Goal: Task Accomplishment & Management: Use online tool/utility

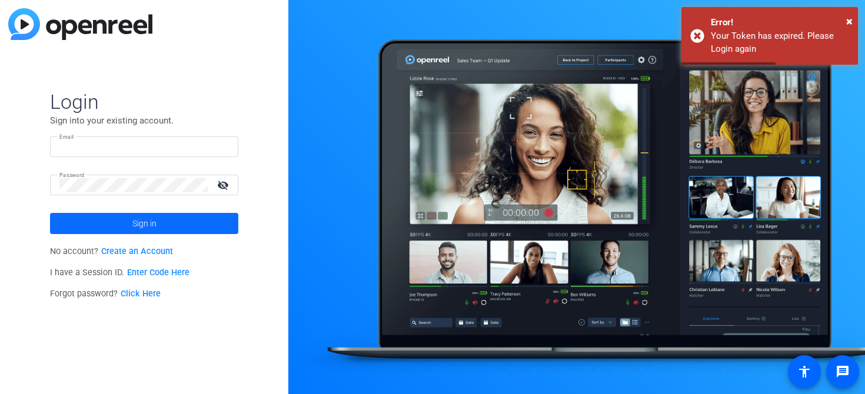
type input "[PERSON_NAME][EMAIL_ADDRESS][DOMAIN_NAME]"
click at [186, 224] on span at bounding box center [144, 223] width 188 height 28
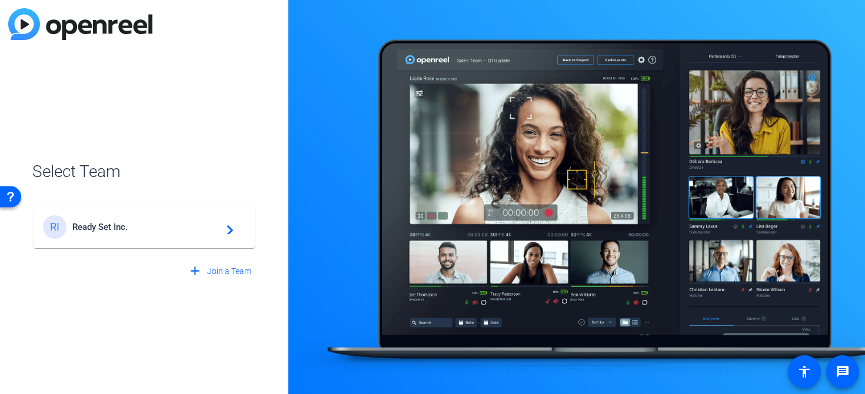
click at [146, 227] on span "Ready Set Inc." at bounding box center [145, 227] width 147 height 11
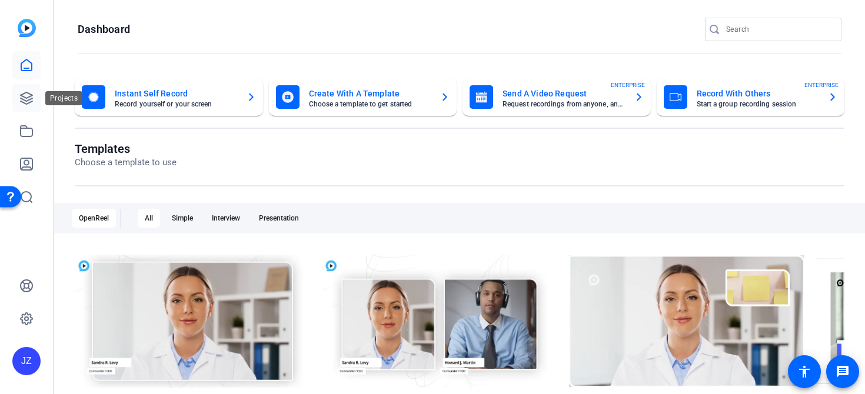
click at [19, 98] on icon at bounding box center [26, 98] width 14 height 14
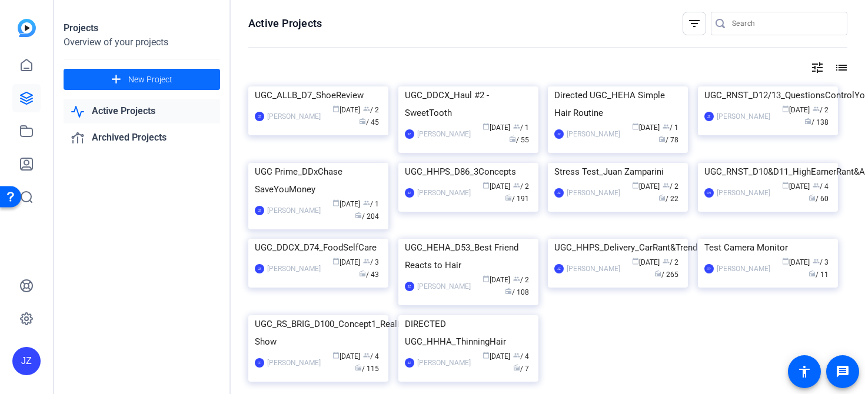
click at [152, 85] on span "New Project" at bounding box center [150, 80] width 44 height 12
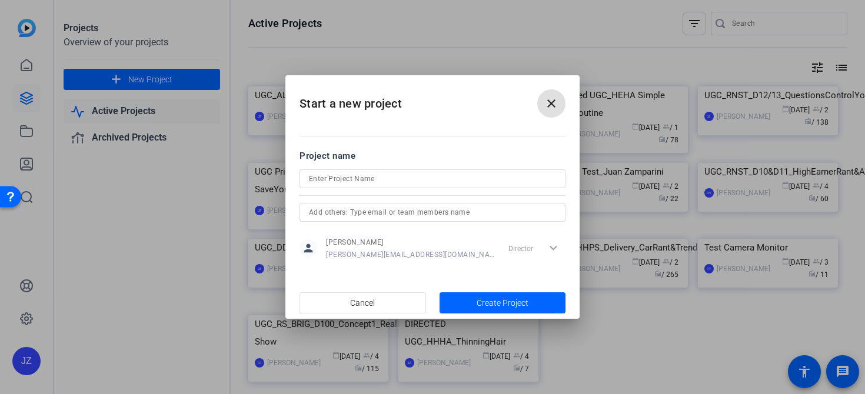
click at [348, 179] on input at bounding box center [432, 179] width 247 height 14
paste input "UGC_ALLB_D7_ShoeReview2"
type input "UGC_ALLB_D7_ShoeReview2"
click at [491, 305] on span "Create Project" at bounding box center [502, 303] width 52 height 12
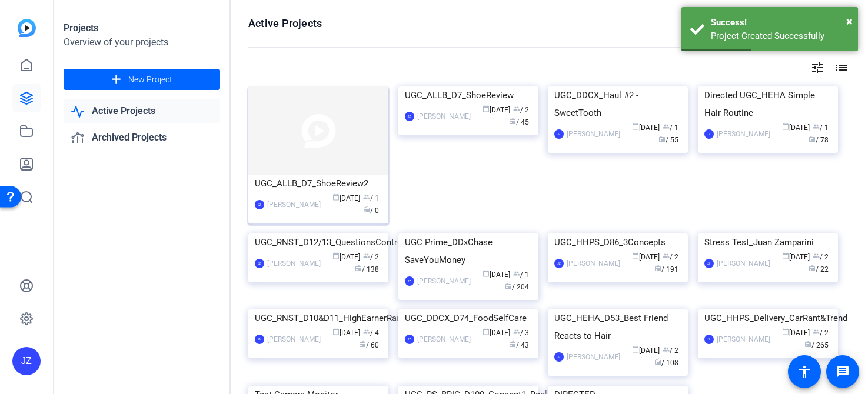
click at [359, 151] on img at bounding box center [318, 130] width 140 height 88
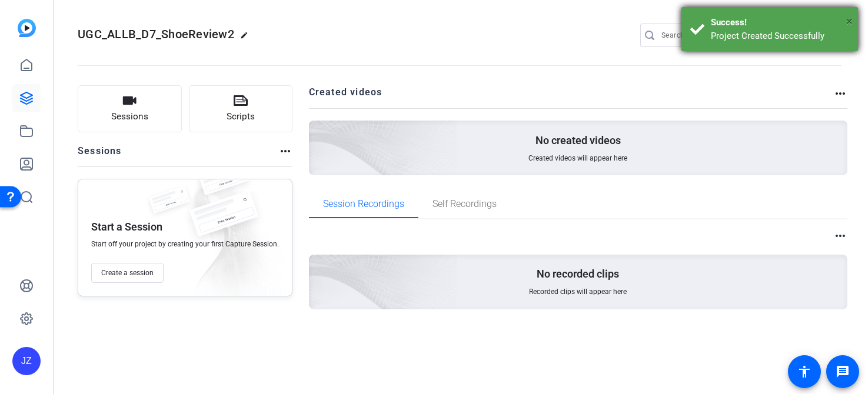
click at [846, 19] on span "×" at bounding box center [849, 21] width 6 height 14
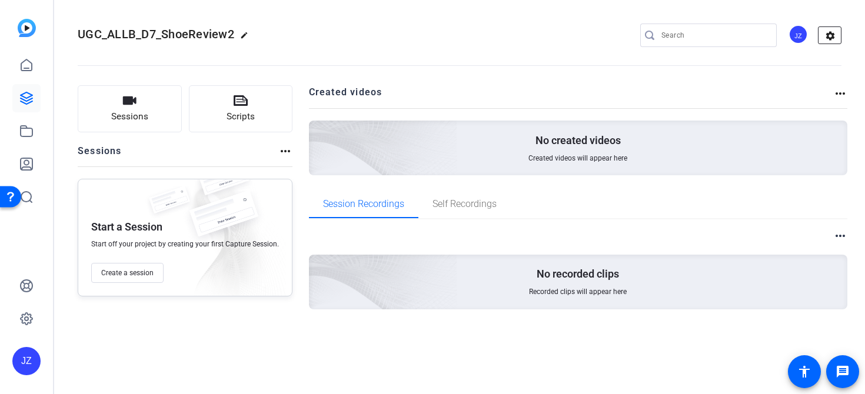
click at [837, 32] on mat-icon "settings" at bounding box center [830, 36] width 24 height 18
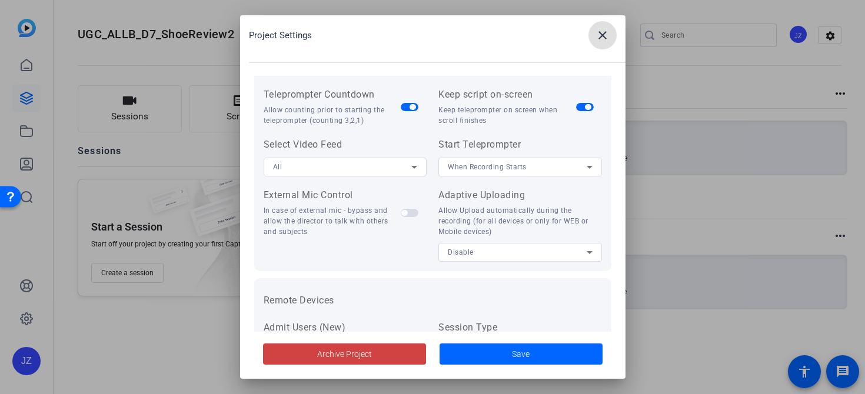
scroll to position [212, 0]
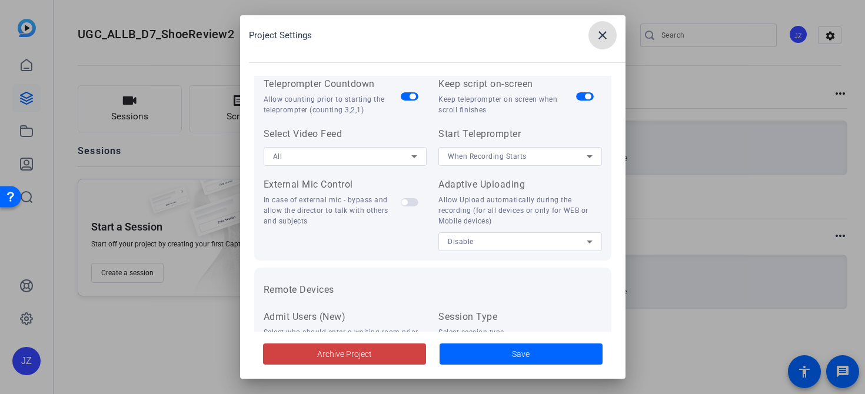
click at [463, 239] on span "Disable" at bounding box center [461, 242] width 26 height 8
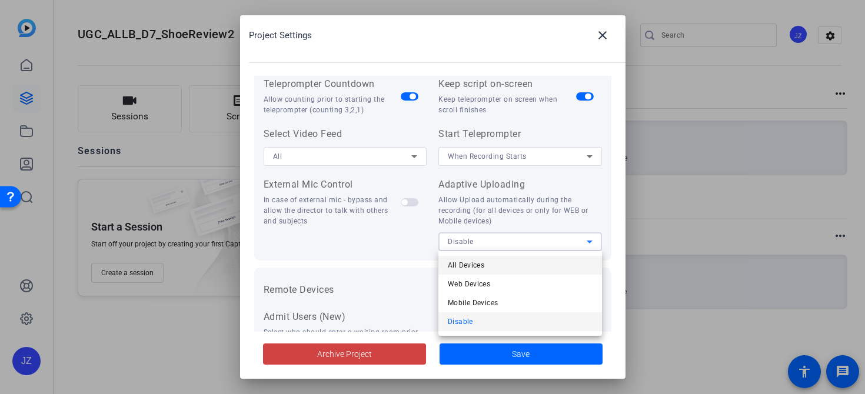
click at [466, 269] on span "All Devices" at bounding box center [466, 265] width 36 height 14
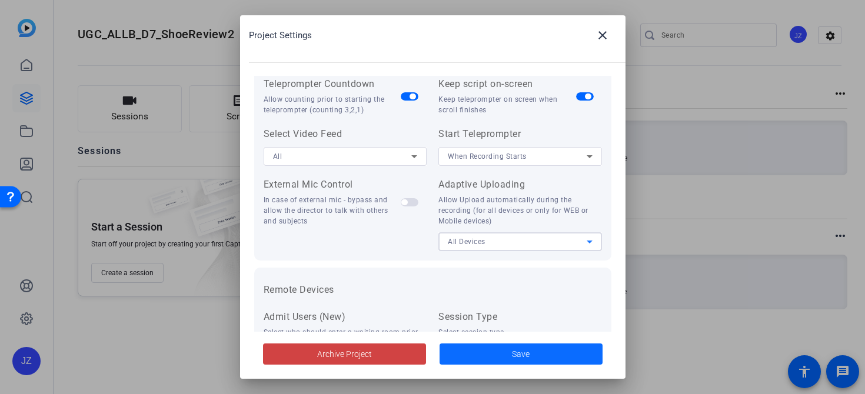
click at [484, 355] on span at bounding box center [520, 354] width 163 height 28
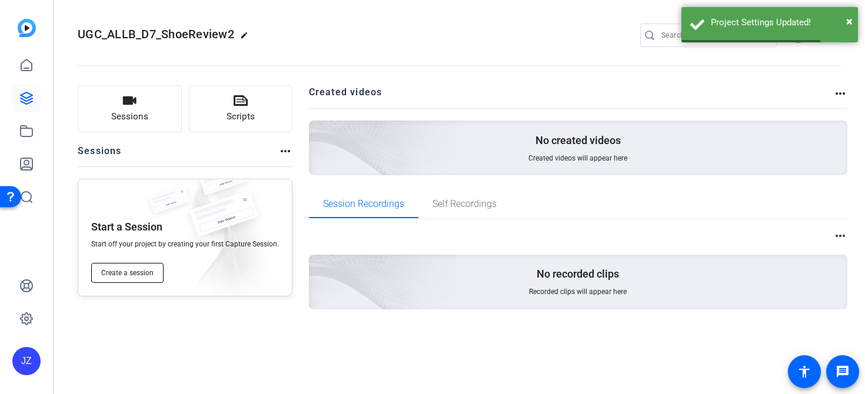
click at [135, 272] on span "Create a session" at bounding box center [127, 272] width 52 height 9
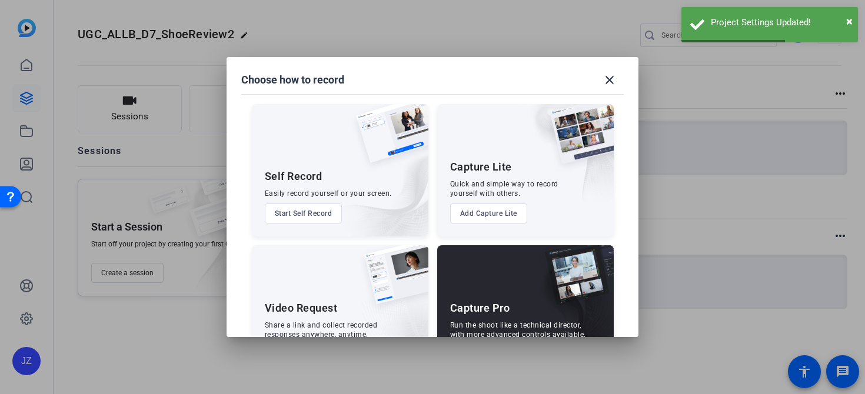
scroll to position [52, 0]
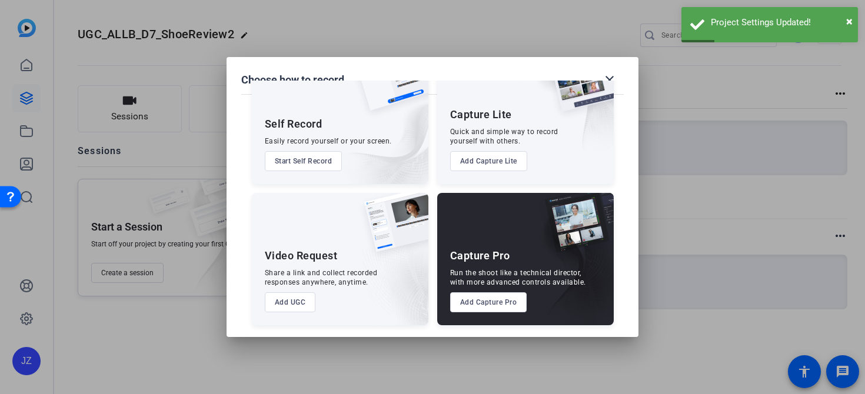
click at [468, 306] on button "Add Capture Pro" at bounding box center [488, 302] width 77 height 20
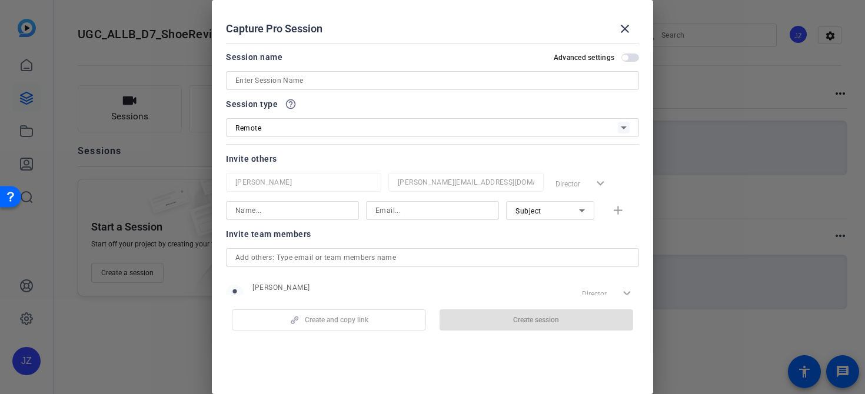
click at [255, 77] on input at bounding box center [432, 81] width 394 height 14
paste input "9870555511"
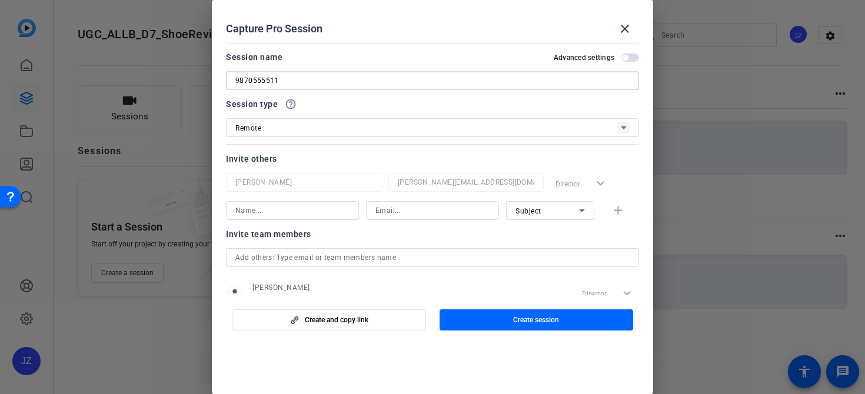
type input "9870555511"
click at [617, 212] on div "Subject add" at bounding box center [432, 210] width 413 height 19
click at [472, 316] on span "button" at bounding box center [536, 320] width 194 height 28
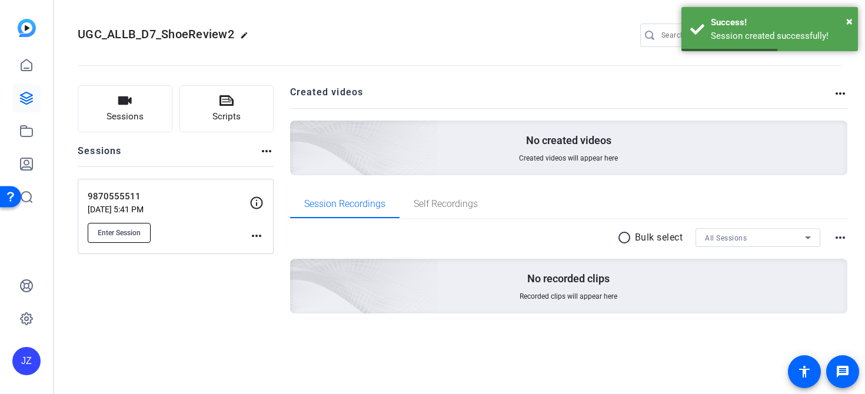
click at [114, 226] on button "Enter Session" at bounding box center [119, 233] width 63 height 20
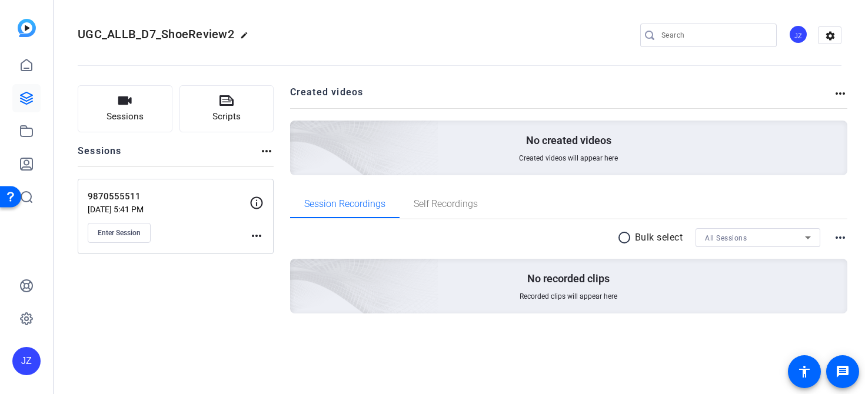
click at [256, 234] on mat-icon "more_horiz" at bounding box center [256, 236] width 14 height 14
click at [268, 252] on span "Edit Session" at bounding box center [286, 253] width 54 height 14
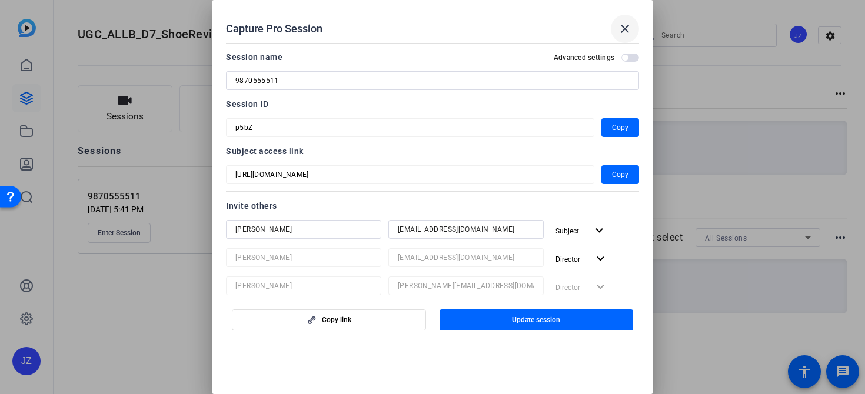
click at [616, 15] on span at bounding box center [625, 29] width 28 height 28
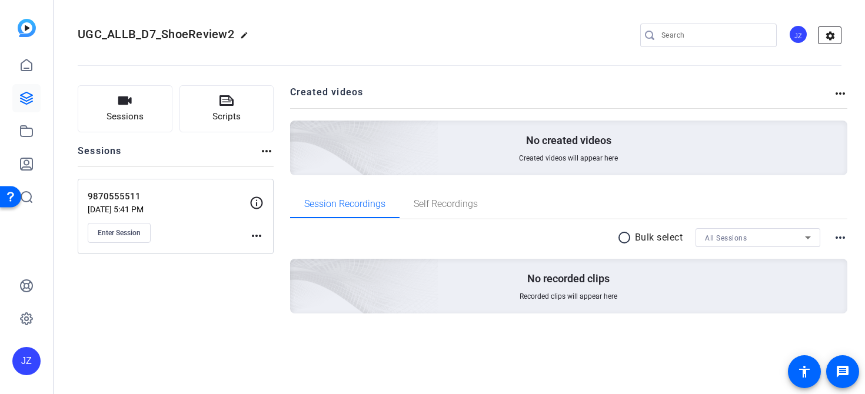
click at [828, 31] on mat-icon "settings" at bounding box center [830, 36] width 24 height 18
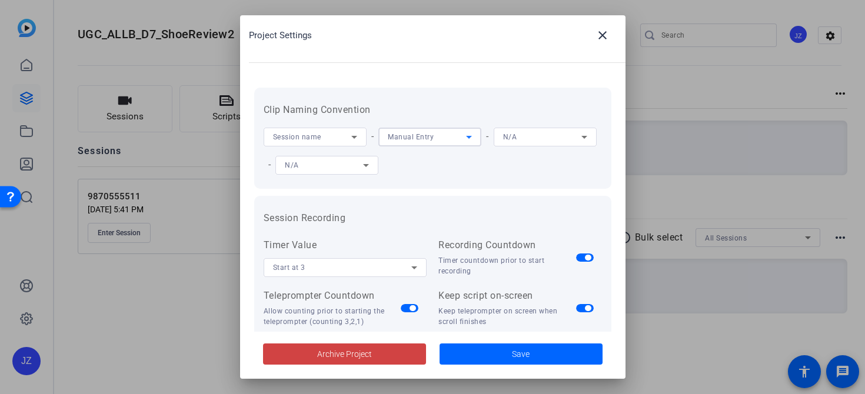
click at [406, 136] on span "Manual Entry" at bounding box center [411, 137] width 46 height 8
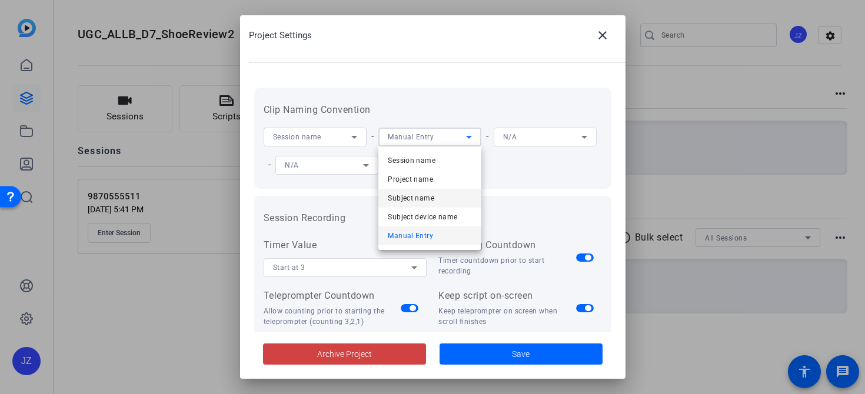
click at [416, 198] on span "Subject name" at bounding box center [411, 198] width 46 height 14
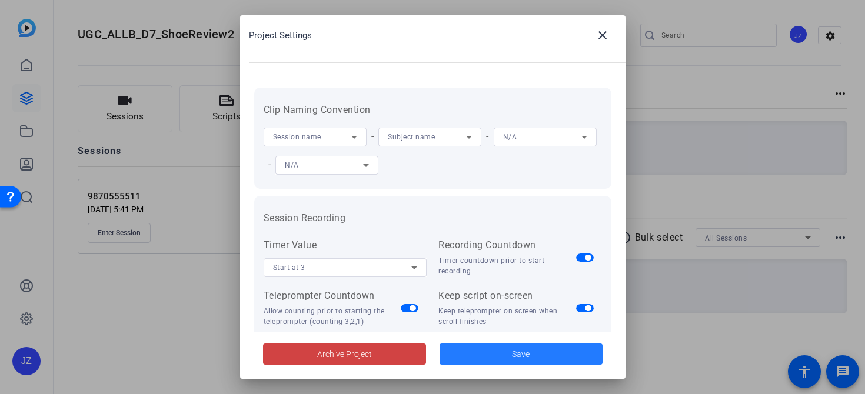
click at [505, 349] on span at bounding box center [520, 354] width 163 height 28
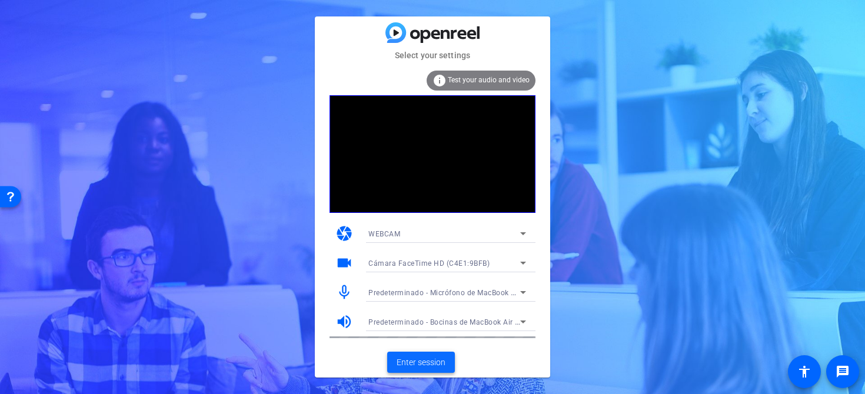
click at [417, 364] on span "Enter session" at bounding box center [420, 362] width 49 height 12
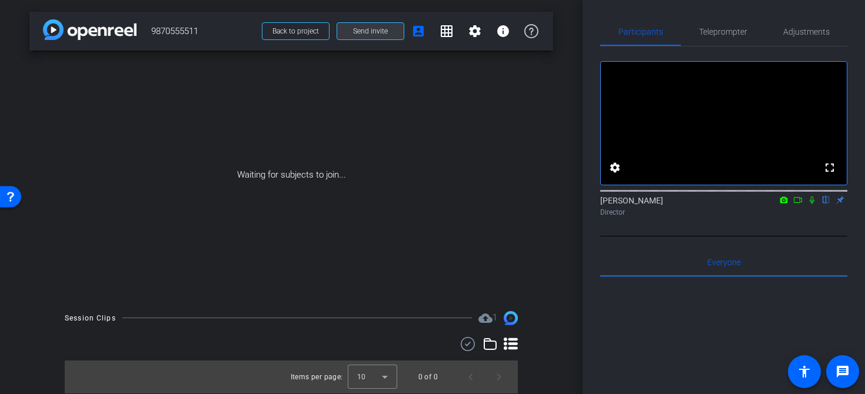
click at [383, 26] on span "Send invite" at bounding box center [370, 30] width 35 height 9
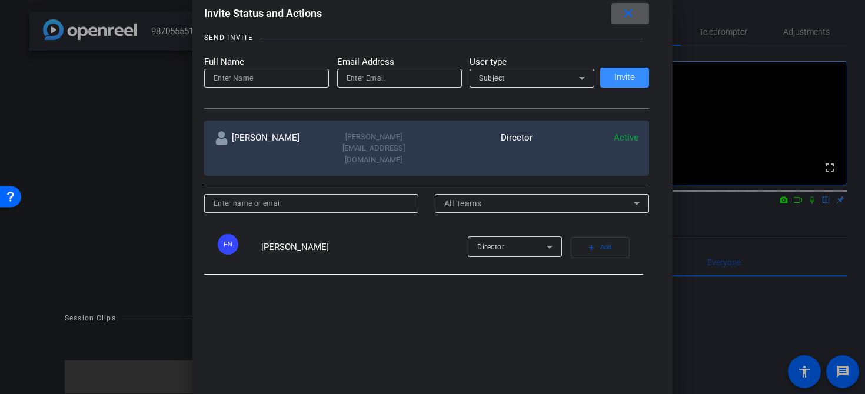
scroll to position [129, 0]
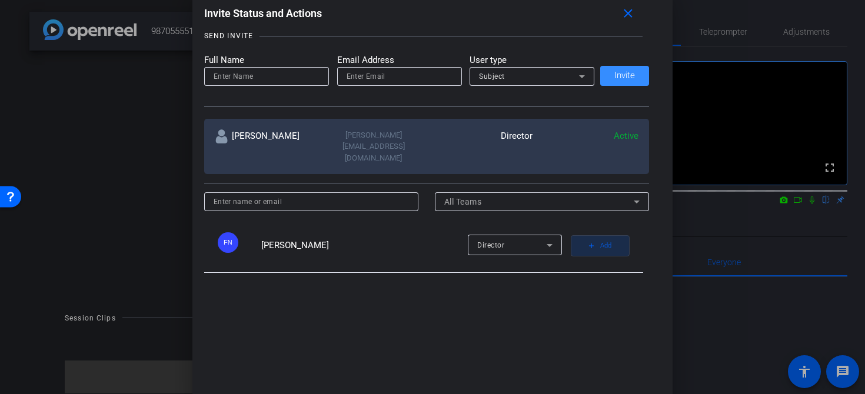
click at [594, 242] on mat-icon "add" at bounding box center [591, 246] width 8 height 8
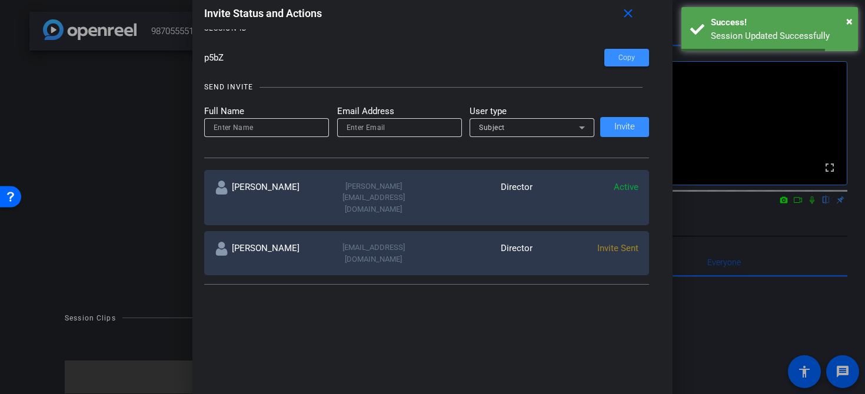
scroll to position [68, 0]
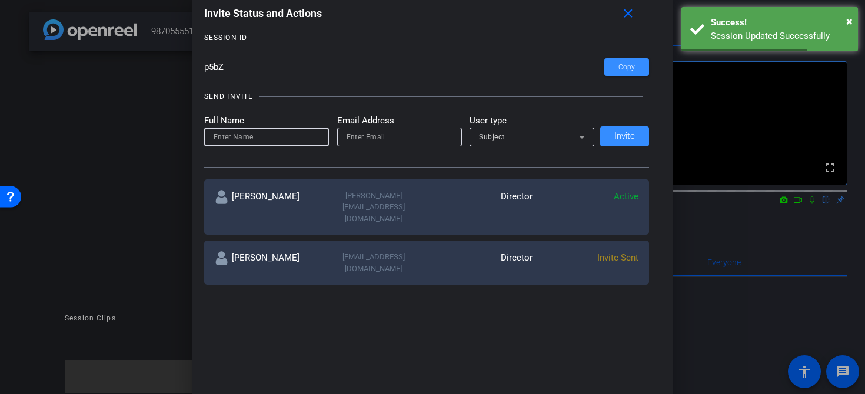
click at [268, 131] on input at bounding box center [267, 137] width 106 height 14
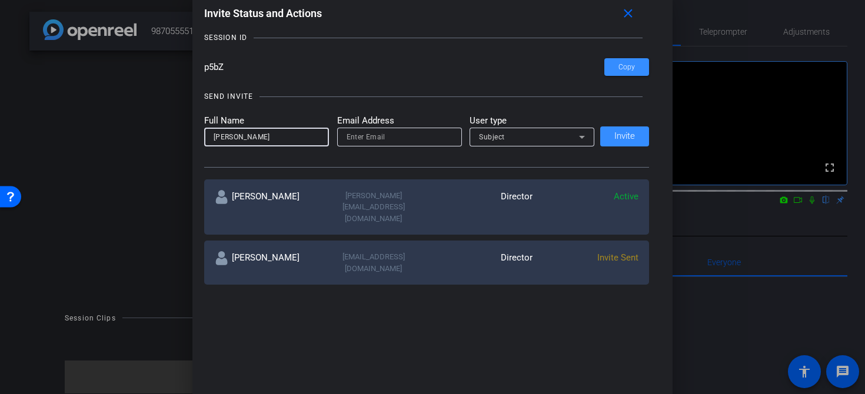
type input "[PERSON_NAME]"
click at [354, 142] on input "email" at bounding box center [399, 137] width 106 height 14
paste input "[EMAIL_ADDRESS][DOMAIN_NAME]"
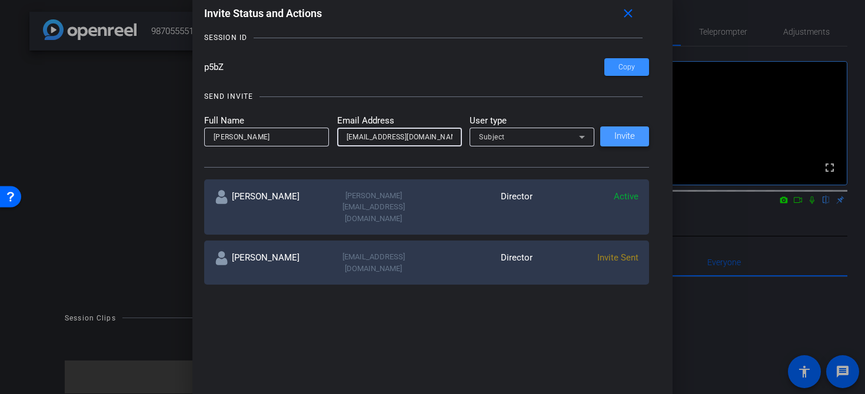
type input "[EMAIL_ADDRESS][DOMAIN_NAME]"
click at [624, 136] on span "Invite" at bounding box center [624, 136] width 21 height 9
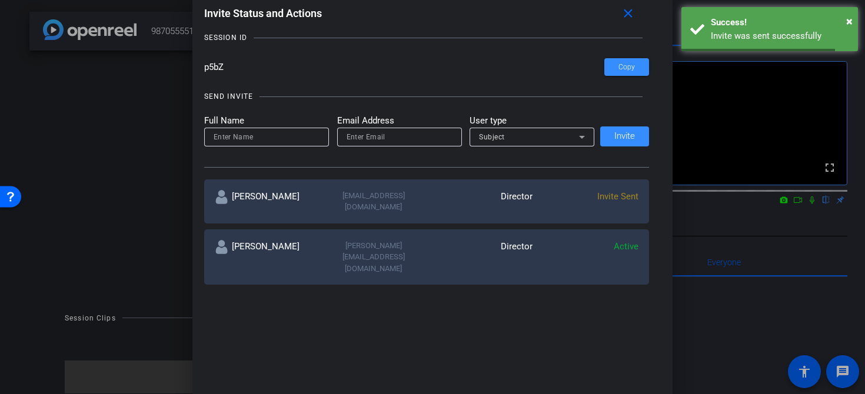
scroll to position [0, 0]
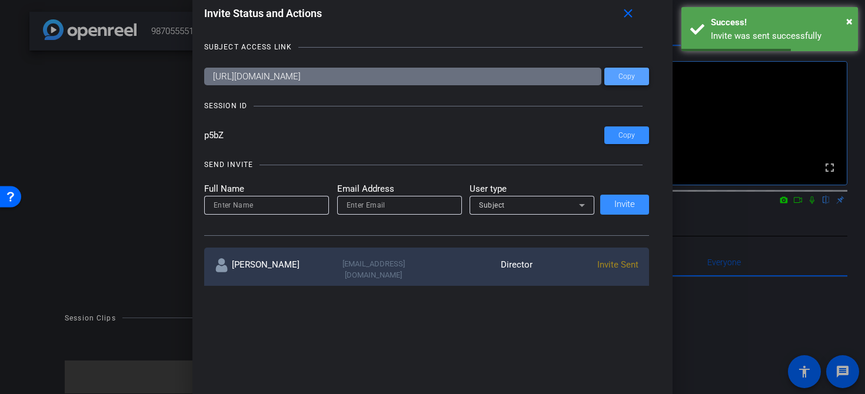
click at [0, 0] on span "Copy" at bounding box center [0, 0] width 0 height 0
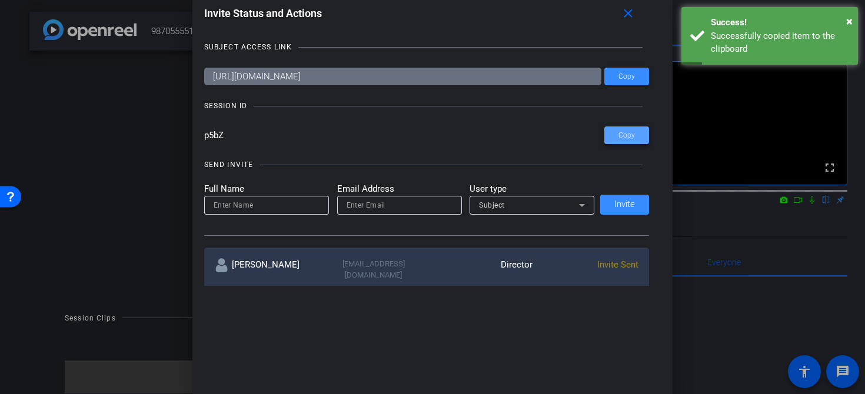
click at [0, 0] on span "Copy" at bounding box center [0, 0] width 0 height 0
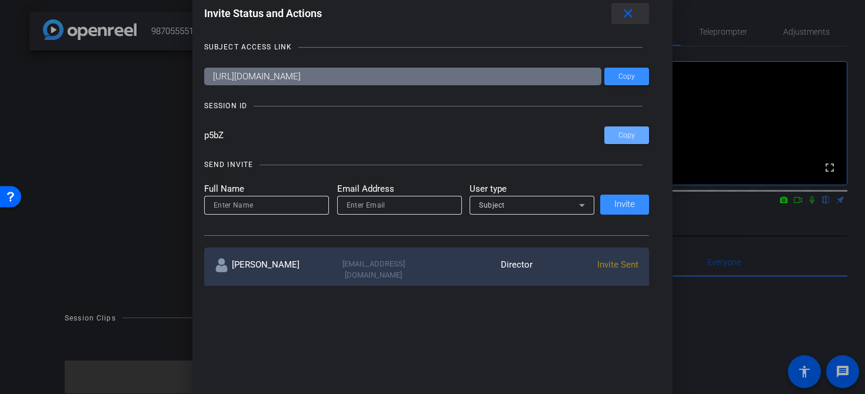
click at [0, 0] on span at bounding box center [0, 0] width 0 height 0
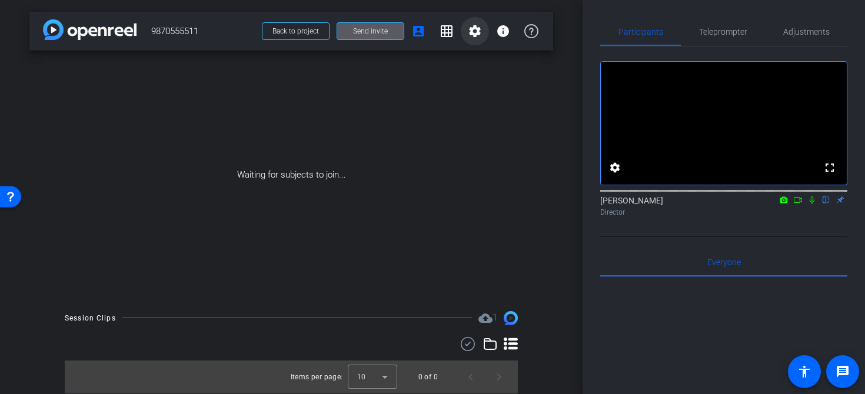
click at [473, 28] on mat-icon "settings" at bounding box center [475, 31] width 14 height 14
